Goal: Task Accomplishment & Management: Use online tool/utility

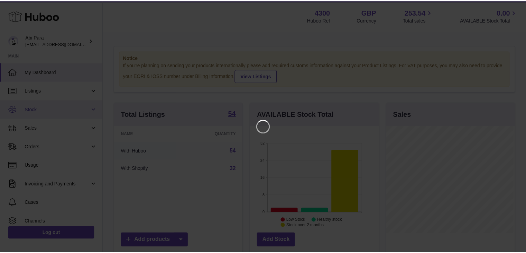
scroll to position [108, 130]
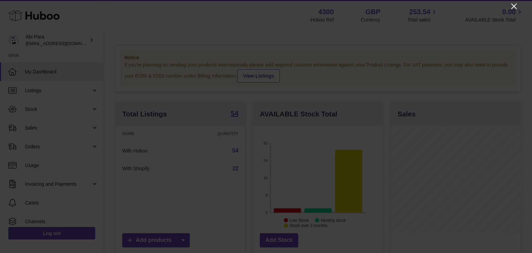
click at [512, 6] on icon "Close" at bounding box center [513, 6] width 8 height 8
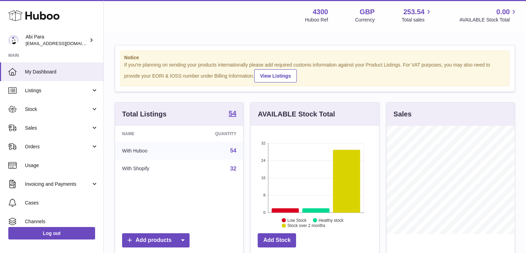
scroll to position [345945, 345925]
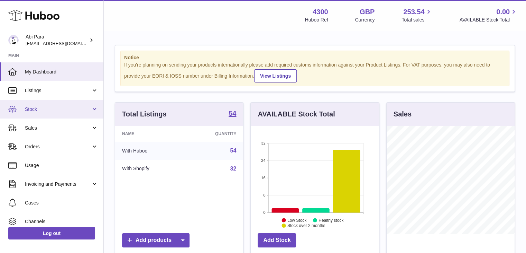
click at [93, 108] on link "Stock" at bounding box center [51, 109] width 103 height 19
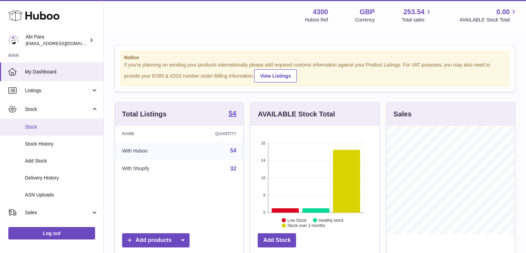
click at [67, 126] on span "Stock" at bounding box center [61, 127] width 73 height 7
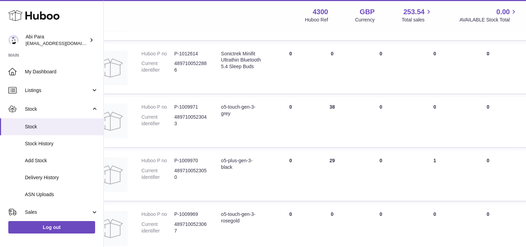
scroll to position [304, 29]
drag, startPoint x: 234, startPoint y: 177, endPoint x: 219, endPoint y: 173, distance: 15.4
click at [219, 173] on td "Description o5-plus-gen-3-black" at bounding box center [242, 175] width 56 height 50
copy div "o5-plus-gen-3-black"
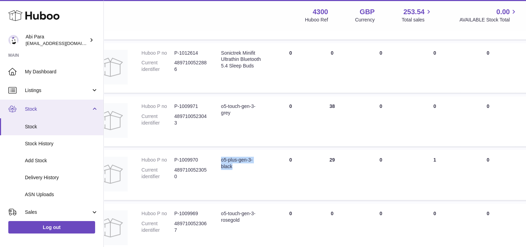
click at [88, 104] on link "Stock" at bounding box center [51, 109] width 103 height 19
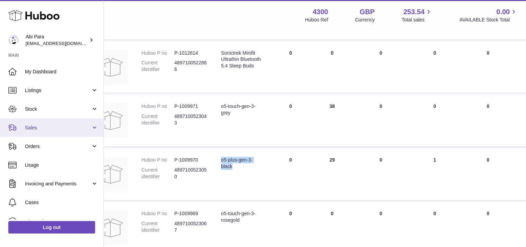
click at [83, 127] on span "Sales" at bounding box center [58, 128] width 66 height 7
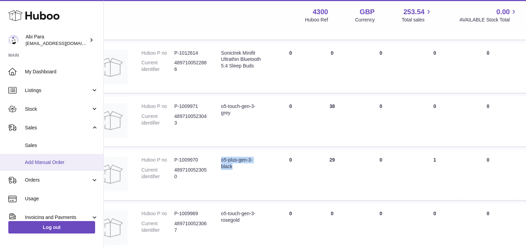
click at [61, 162] on span "Add Manual Order" at bounding box center [61, 162] width 73 height 7
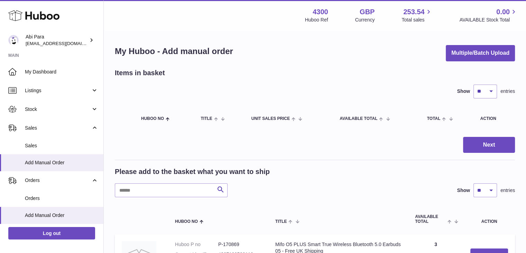
scroll to position [65, 0]
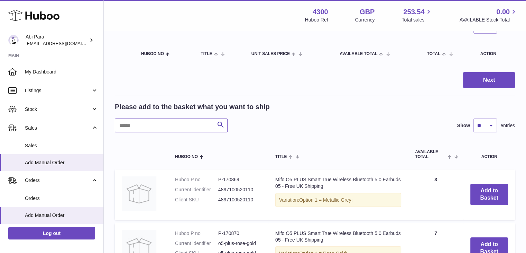
click at [162, 125] on input "text" at bounding box center [171, 125] width 113 height 14
paste input "**********"
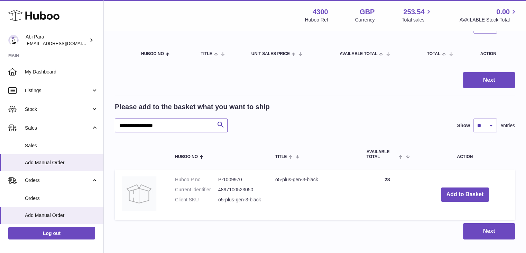
type input "**********"
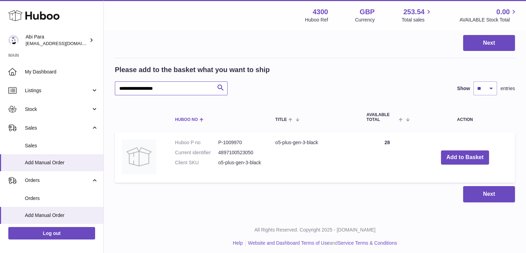
scroll to position [102, 0]
